Goal: Navigation & Orientation: Find specific page/section

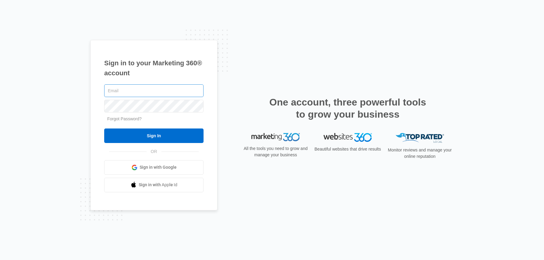
click at [147, 88] on input "text" at bounding box center [153, 90] width 99 height 13
type input "[EMAIL_ADDRESS][DOMAIN_NAME]"
click at [154, 136] on input "Sign In" at bounding box center [153, 136] width 99 height 15
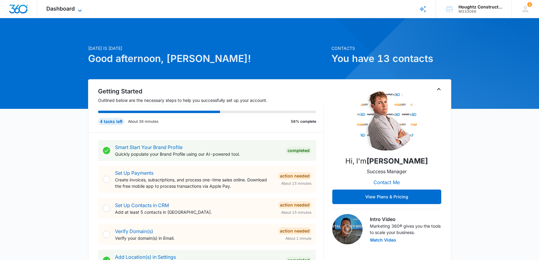
click at [78, 10] on icon at bounding box center [79, 10] width 7 height 7
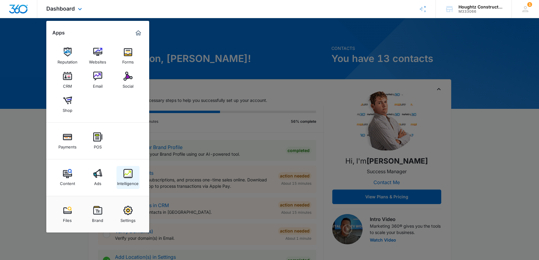
click at [130, 173] on img at bounding box center [128, 173] width 9 height 9
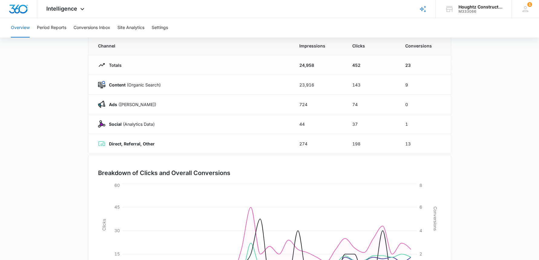
scroll to position [54, 0]
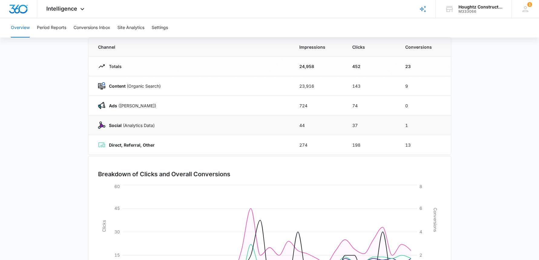
click at [154, 131] on td "Social (Analytics Data)" at bounding box center [190, 126] width 204 height 20
click at [145, 65] on div "Totals" at bounding box center [191, 66] width 187 height 7
click at [309, 62] on td "24,958" at bounding box center [318, 67] width 53 height 20
click at [137, 27] on button "Site Analytics" at bounding box center [130, 27] width 27 height 19
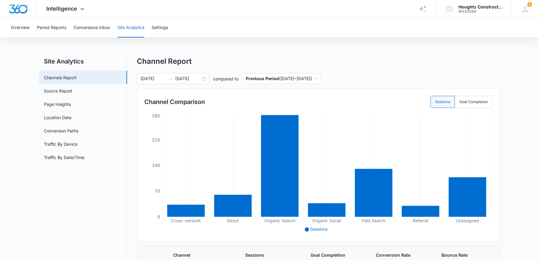
click at [17, 8] on img "Dashboard" at bounding box center [18, 9] width 19 height 9
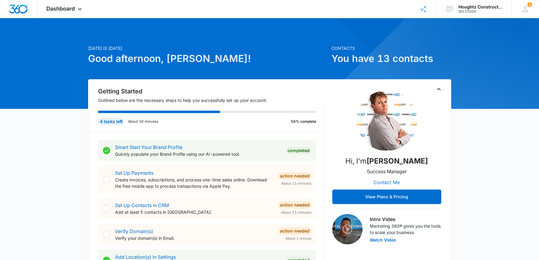
click at [392, 180] on button "Contact Me" at bounding box center [387, 182] width 38 height 15
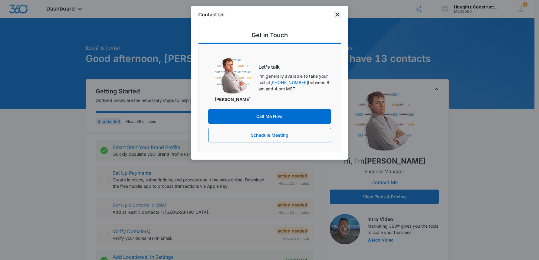
click at [339, 14] on icon "close" at bounding box center [337, 14] width 7 height 7
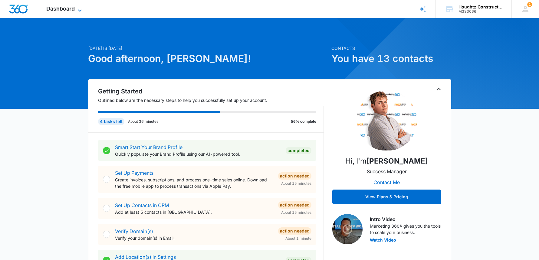
click at [80, 8] on icon at bounding box center [79, 10] width 7 height 7
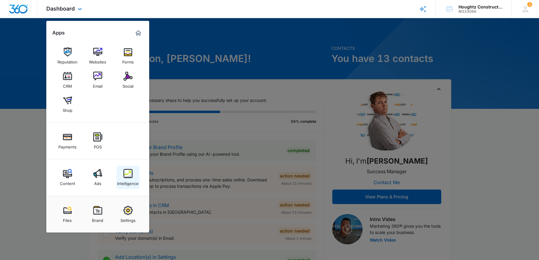
click at [131, 173] on img at bounding box center [128, 173] width 9 height 9
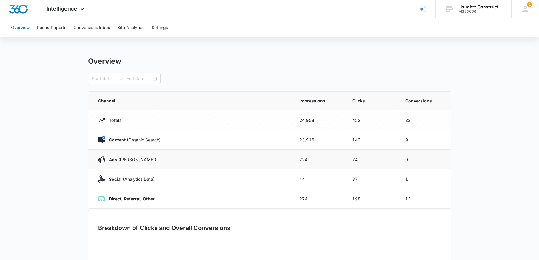
type input "07/12/2025"
type input "08/11/2025"
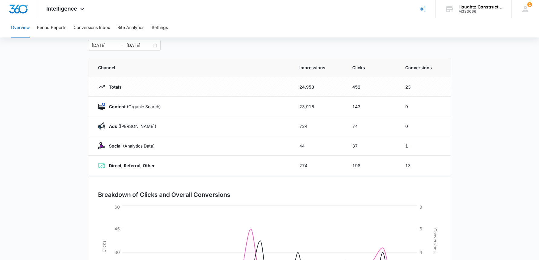
scroll to position [55, 0]
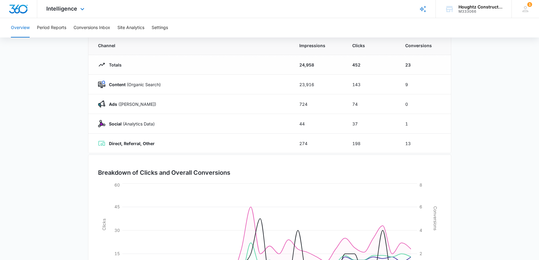
click at [22, 8] on img "Dashboard" at bounding box center [18, 9] width 19 height 9
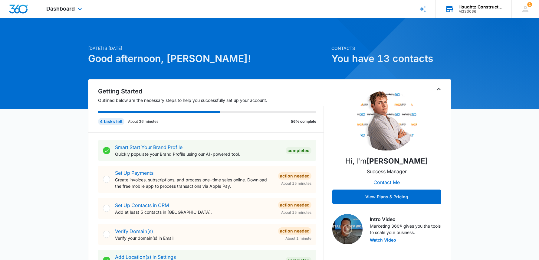
click at [469, 8] on div "Houghtz Construction and Design LLC" at bounding box center [481, 7] width 44 height 5
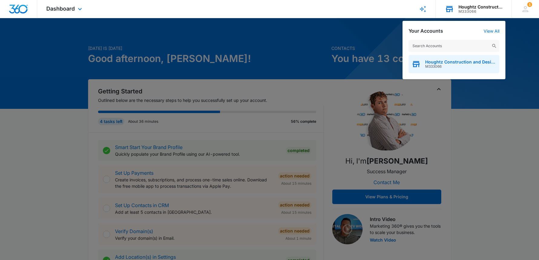
click at [459, 63] on span "Houghtz Construction and Design LLC" at bounding box center [460, 62] width 71 height 5
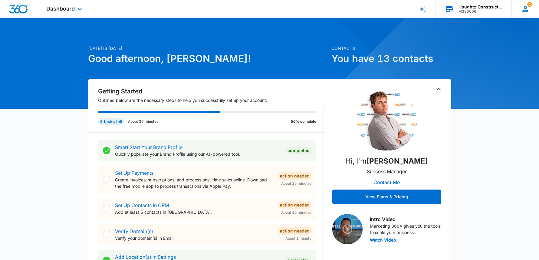
click at [527, 8] on icon at bounding box center [526, 9] width 6 height 6
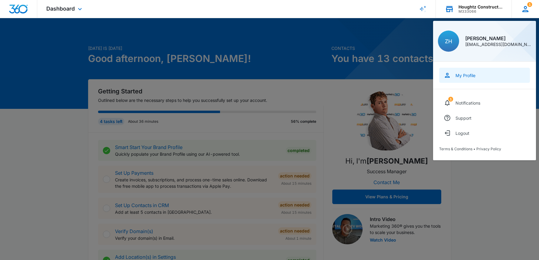
click at [466, 76] on div "My Profile" at bounding box center [466, 75] width 20 height 5
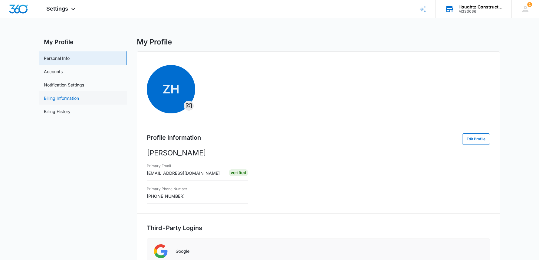
click at [64, 100] on link "Billing Information" at bounding box center [61, 98] width 35 height 6
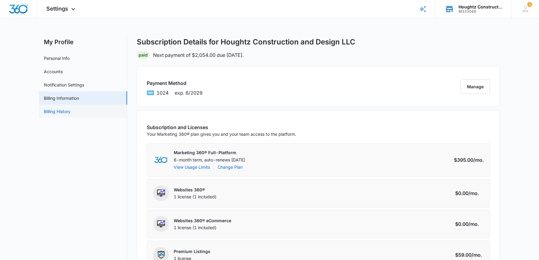
click at [69, 112] on link "Billing History" at bounding box center [57, 111] width 27 height 6
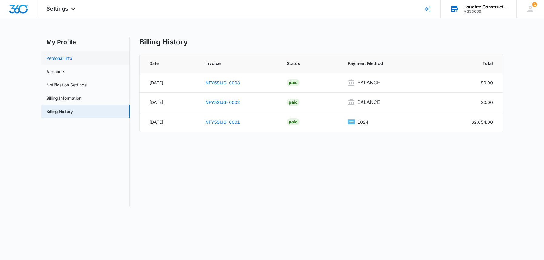
click at [61, 61] on link "Personal Info" at bounding box center [59, 58] width 26 height 6
click at [531, 9] on icon at bounding box center [530, 9] width 9 height 9
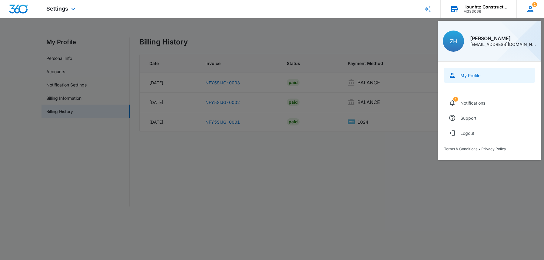
click at [474, 74] on div "My Profile" at bounding box center [470, 75] width 20 height 5
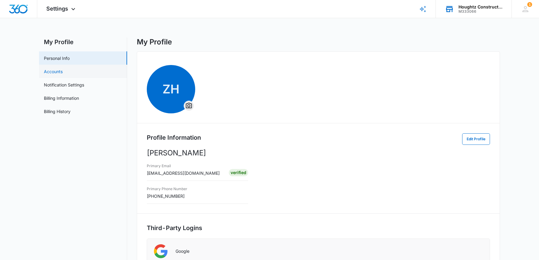
click at [53, 71] on link "Accounts" at bounding box center [53, 71] width 19 height 6
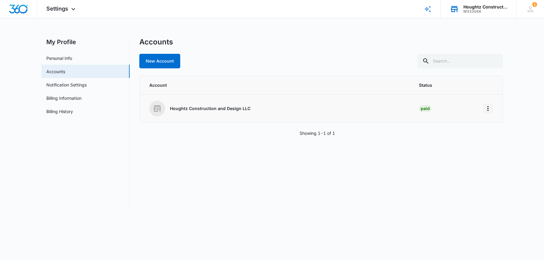
click at [486, 109] on icon "Home" at bounding box center [487, 108] width 7 height 7
click at [220, 107] on p "Houghtz Construction and Design LLC" at bounding box center [210, 109] width 81 height 6
click at [215, 127] on div "Accounts New Account Account Status Houghtz Construction and Design LLC Paid Sh…" at bounding box center [320, 122] width 363 height 169
click at [56, 10] on span "Settings" at bounding box center [57, 8] width 22 height 6
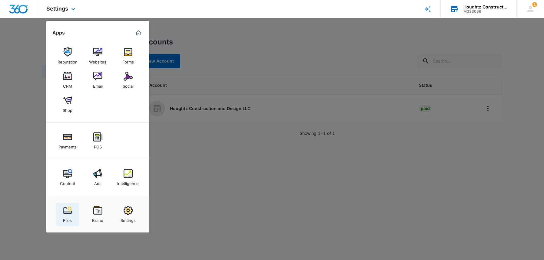
click at [69, 208] on img at bounding box center [67, 210] width 9 height 9
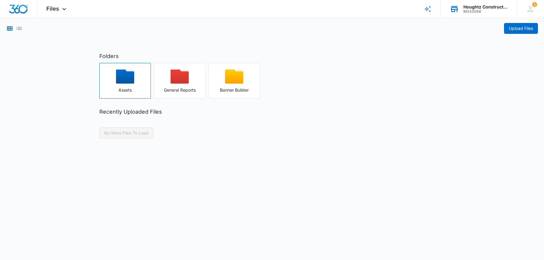
click at [146, 76] on div "button" at bounding box center [125, 79] width 51 height 18
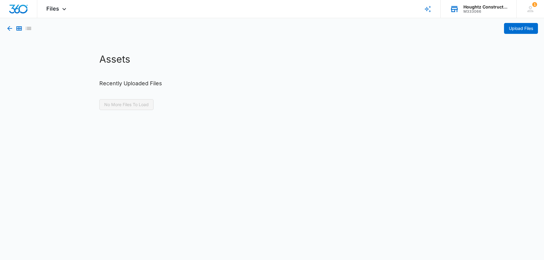
click at [8, 28] on icon "button" at bounding box center [9, 28] width 5 height 5
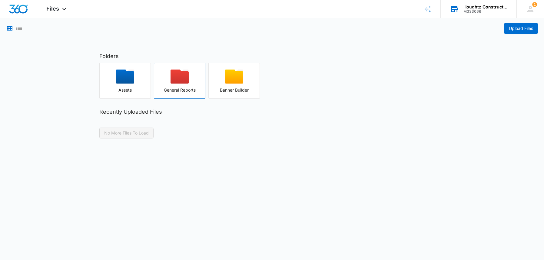
click at [191, 88] on div "General Reports" at bounding box center [179, 90] width 51 height 5
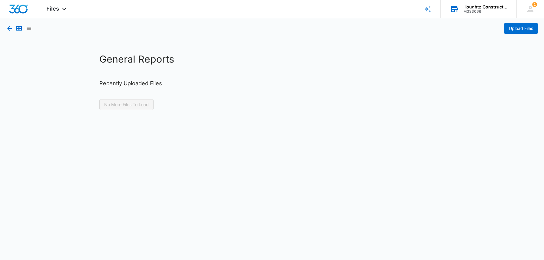
click at [6, 28] on icon "button" at bounding box center [9, 28] width 7 height 7
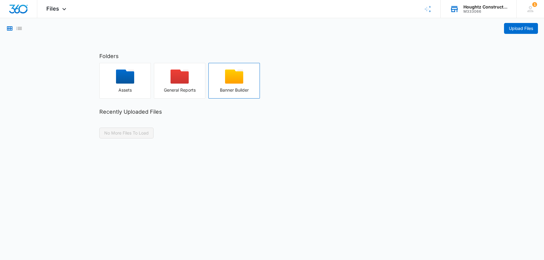
click at [243, 91] on div "Banner Builder" at bounding box center [234, 90] width 51 height 5
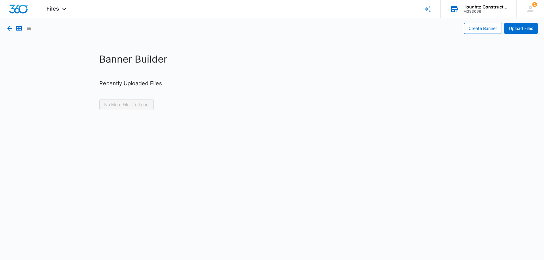
click at [10, 28] on icon "button" at bounding box center [9, 28] width 7 height 7
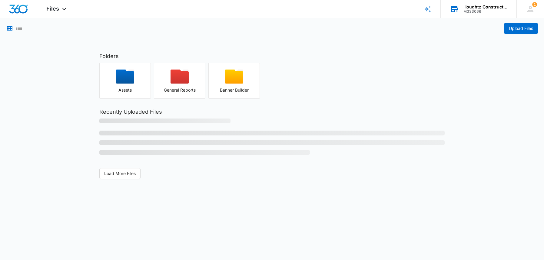
click at [10, 28] on icon "Grid View" at bounding box center [9, 28] width 7 height 7
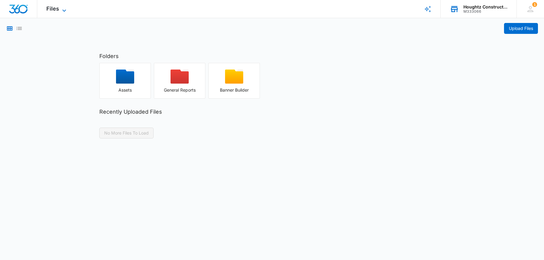
click at [65, 8] on icon at bounding box center [64, 10] width 7 height 7
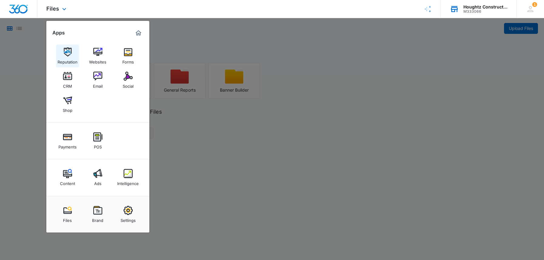
click at [68, 55] on img at bounding box center [67, 52] width 9 height 9
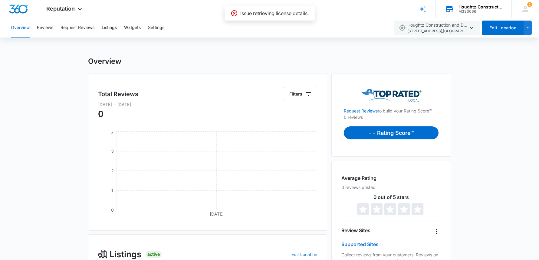
click at [233, 13] on icon at bounding box center [234, 13] width 6 height 6
click at [82, 8] on icon at bounding box center [79, 10] width 7 height 7
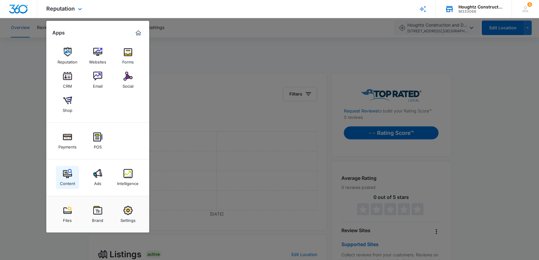
click at [71, 178] on img at bounding box center [67, 173] width 9 height 9
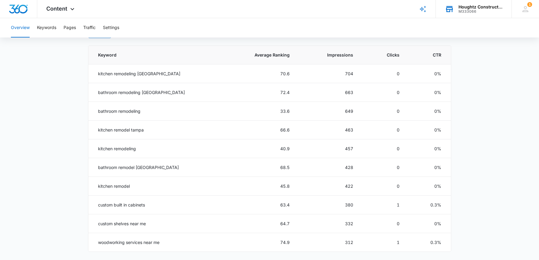
scroll to position [277, 0]
